Goal: Task Accomplishment & Management: Manage account settings

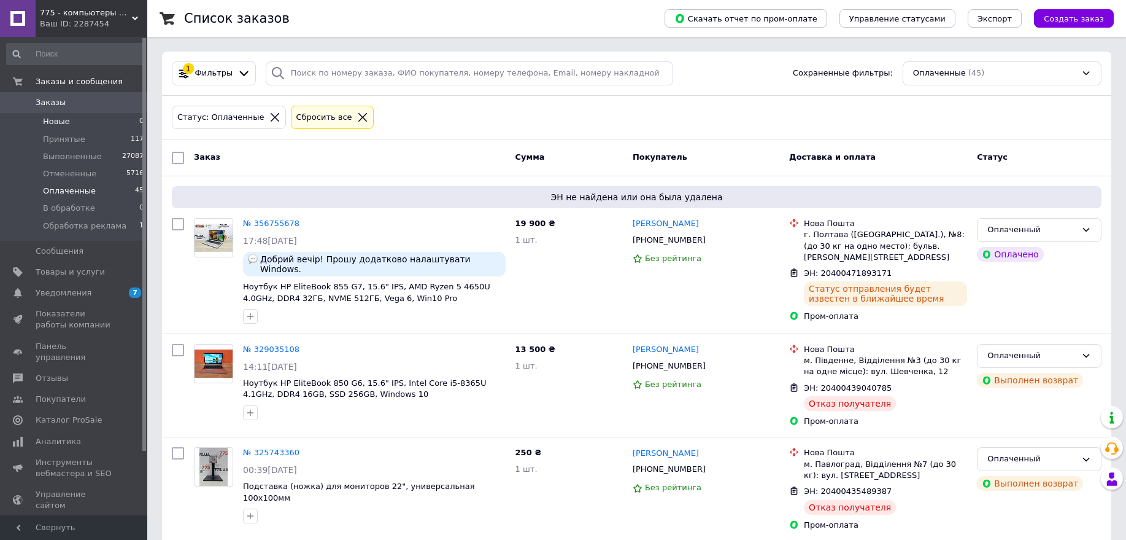
click at [52, 122] on span "Новые" at bounding box center [56, 121] width 27 height 11
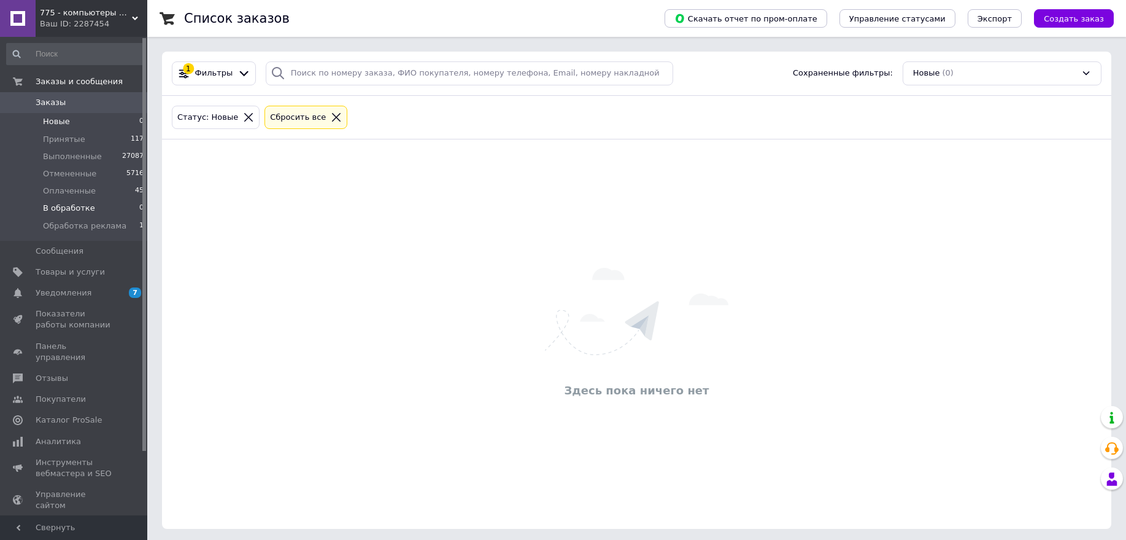
click at [73, 204] on span "В обработке" at bounding box center [69, 208] width 52 height 11
click at [45, 122] on span "Новые" at bounding box center [56, 121] width 27 height 11
click at [71, 207] on span "В обработке" at bounding box center [69, 208] width 52 height 11
click at [68, 207] on span "В обработке" at bounding box center [69, 208] width 52 height 11
click at [90, 298] on span "Уведомления" at bounding box center [75, 292] width 78 height 11
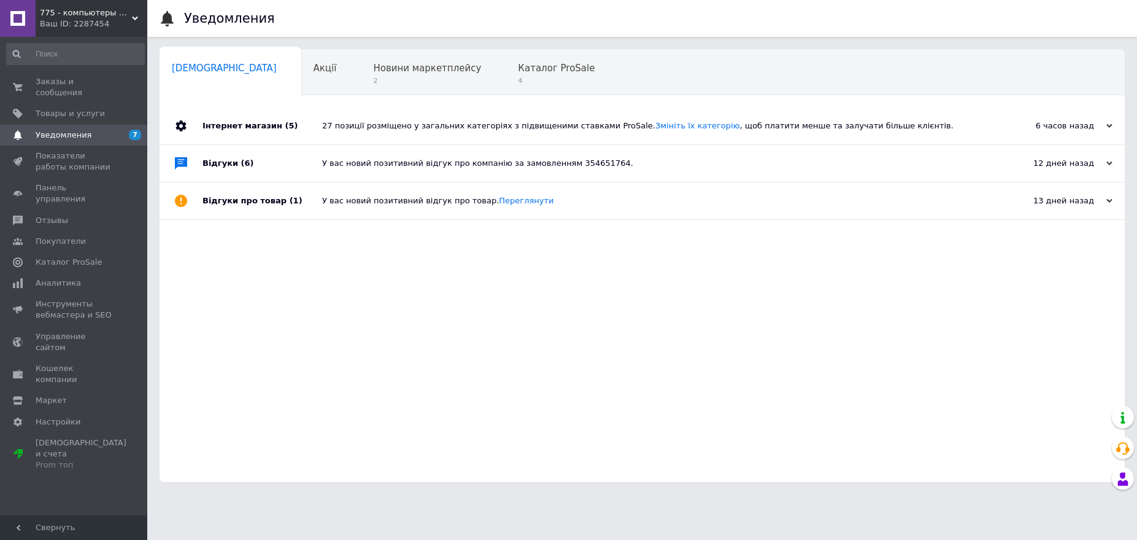
click at [77, 130] on span "Уведомления" at bounding box center [64, 135] width 56 height 11
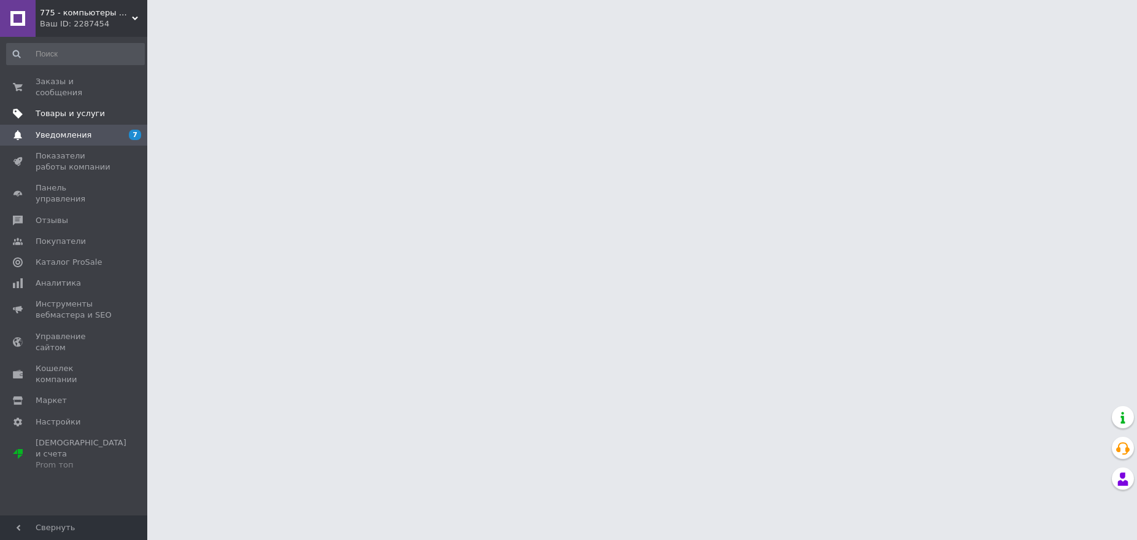
click at [77, 103] on link "Товары и услуги" at bounding box center [75, 113] width 151 height 21
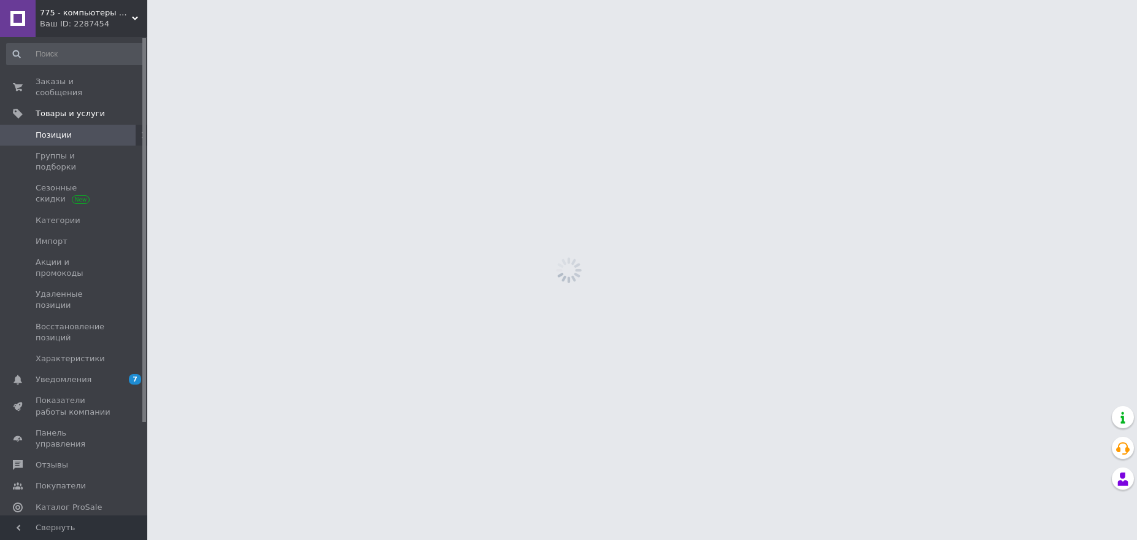
click at [55, 130] on span "Позиции" at bounding box center [54, 135] width 36 height 11
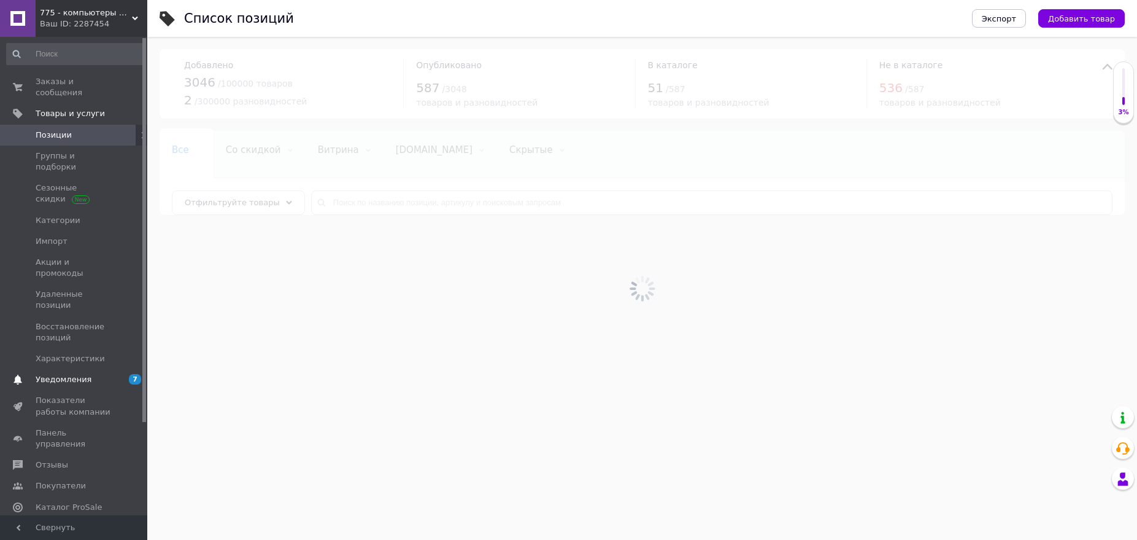
click at [78, 374] on span "Уведомления" at bounding box center [64, 379] width 56 height 11
